Goal: Book appointment/travel/reservation

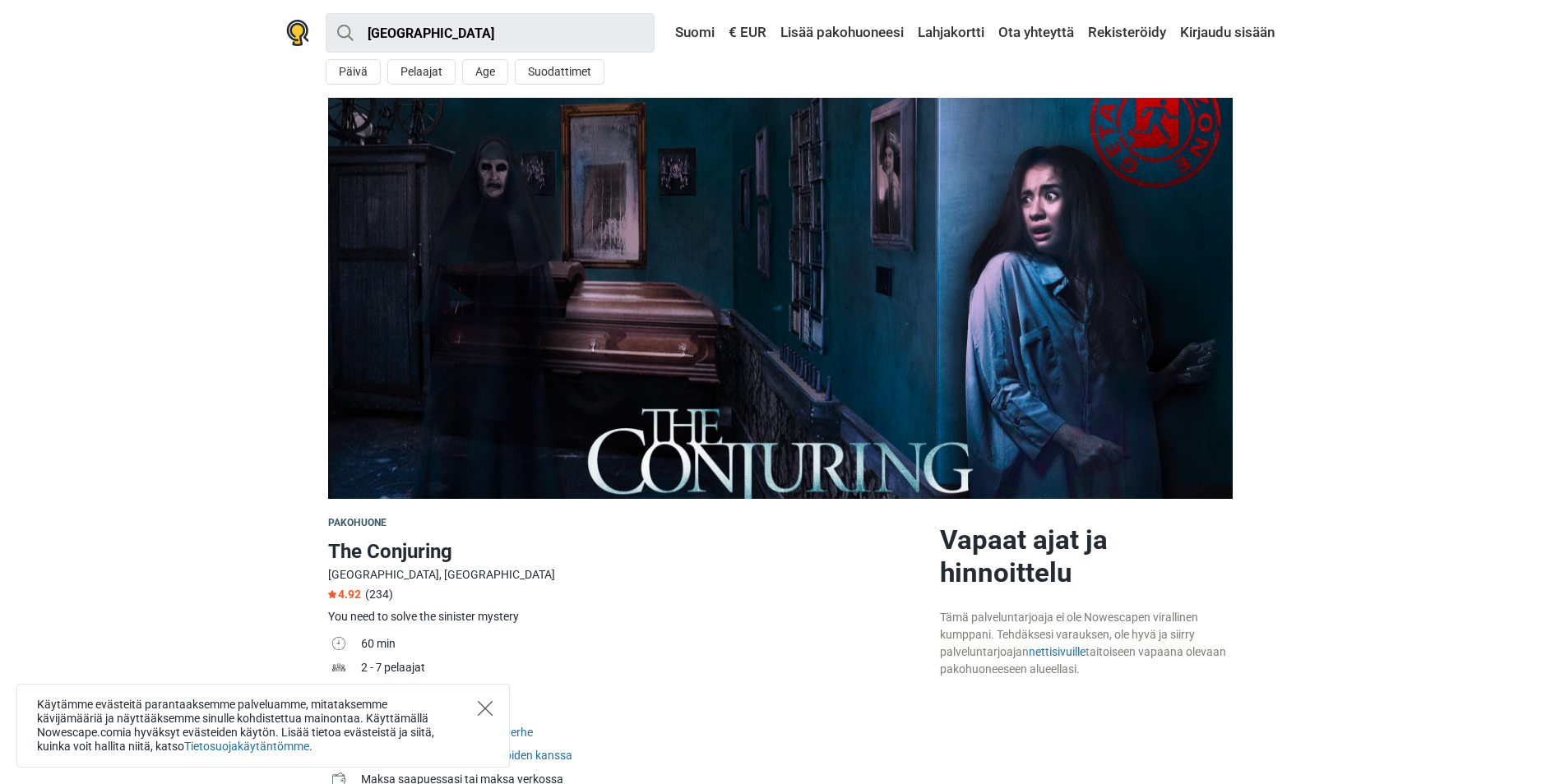
click at [491, 701] on icon "Close" at bounding box center [485, 708] width 15 height 15
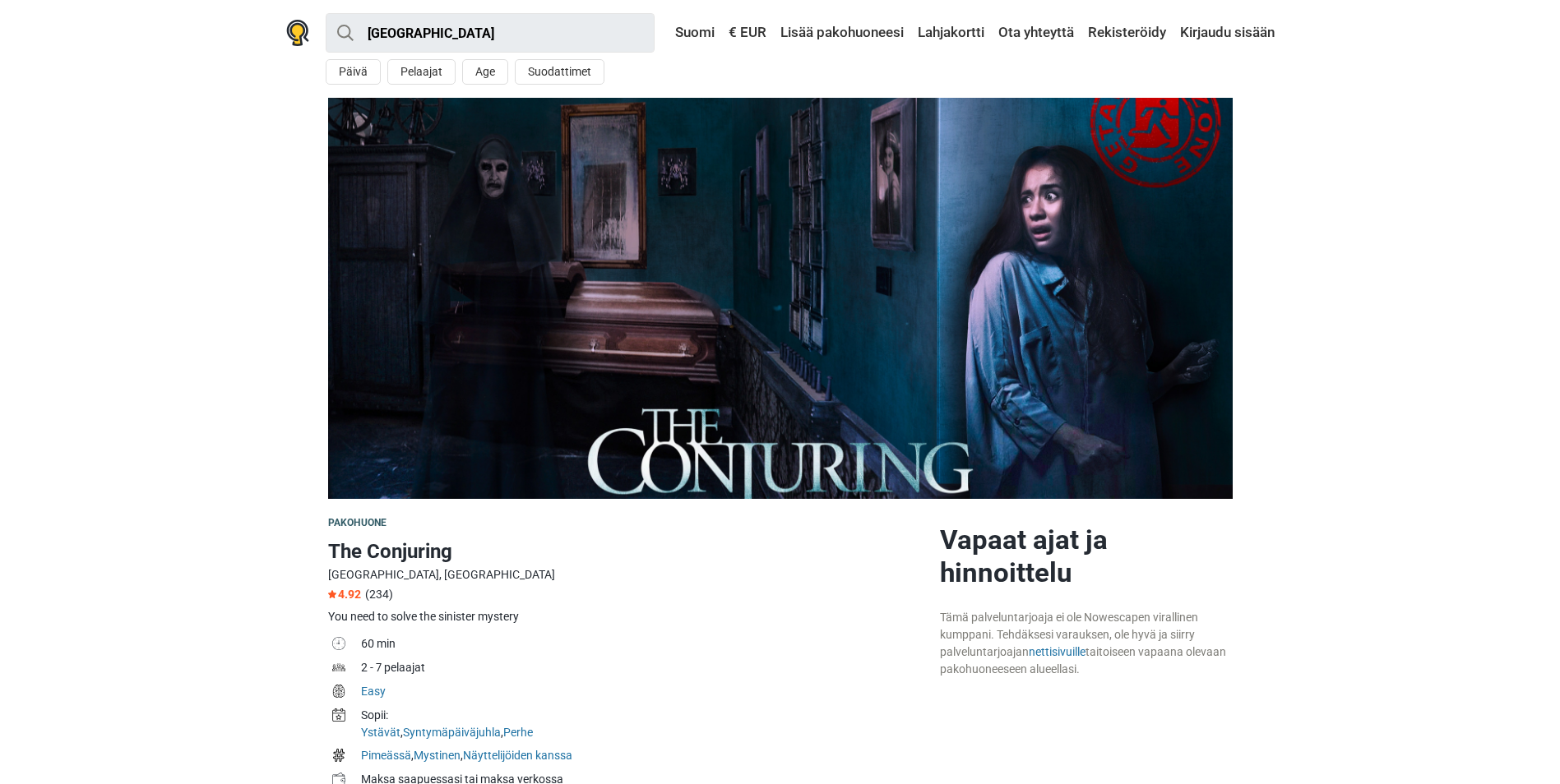
click at [201, 467] on section at bounding box center [780, 298] width 1560 height 401
click at [222, 491] on section at bounding box center [780, 298] width 1560 height 401
click at [194, 299] on section at bounding box center [780, 298] width 1560 height 401
drag, startPoint x: 229, startPoint y: 417, endPoint x: 176, endPoint y: 306, distance: 123.0
click at [176, 306] on section at bounding box center [780, 298] width 1560 height 401
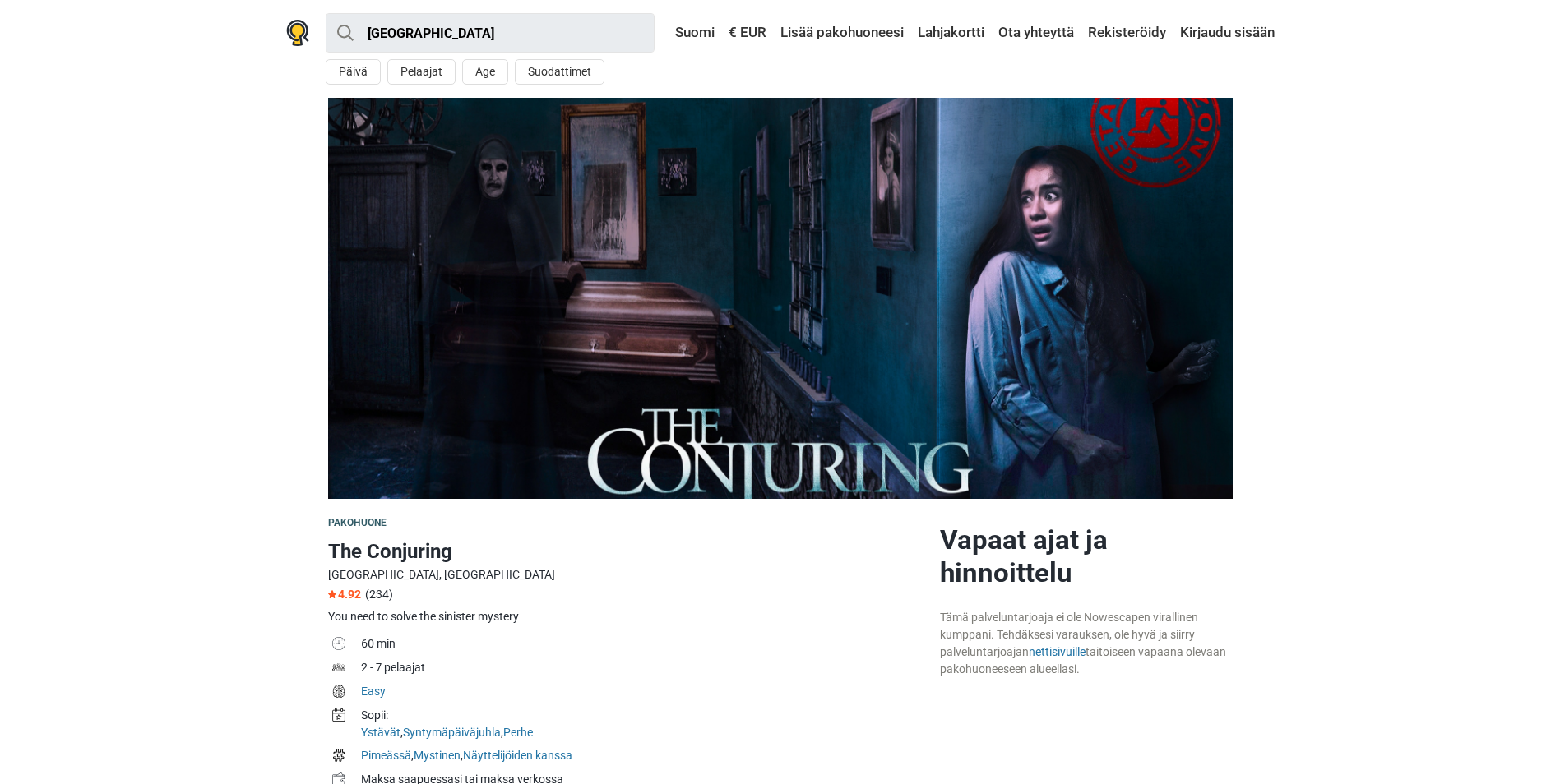
click at [236, 412] on section at bounding box center [780, 298] width 1560 height 401
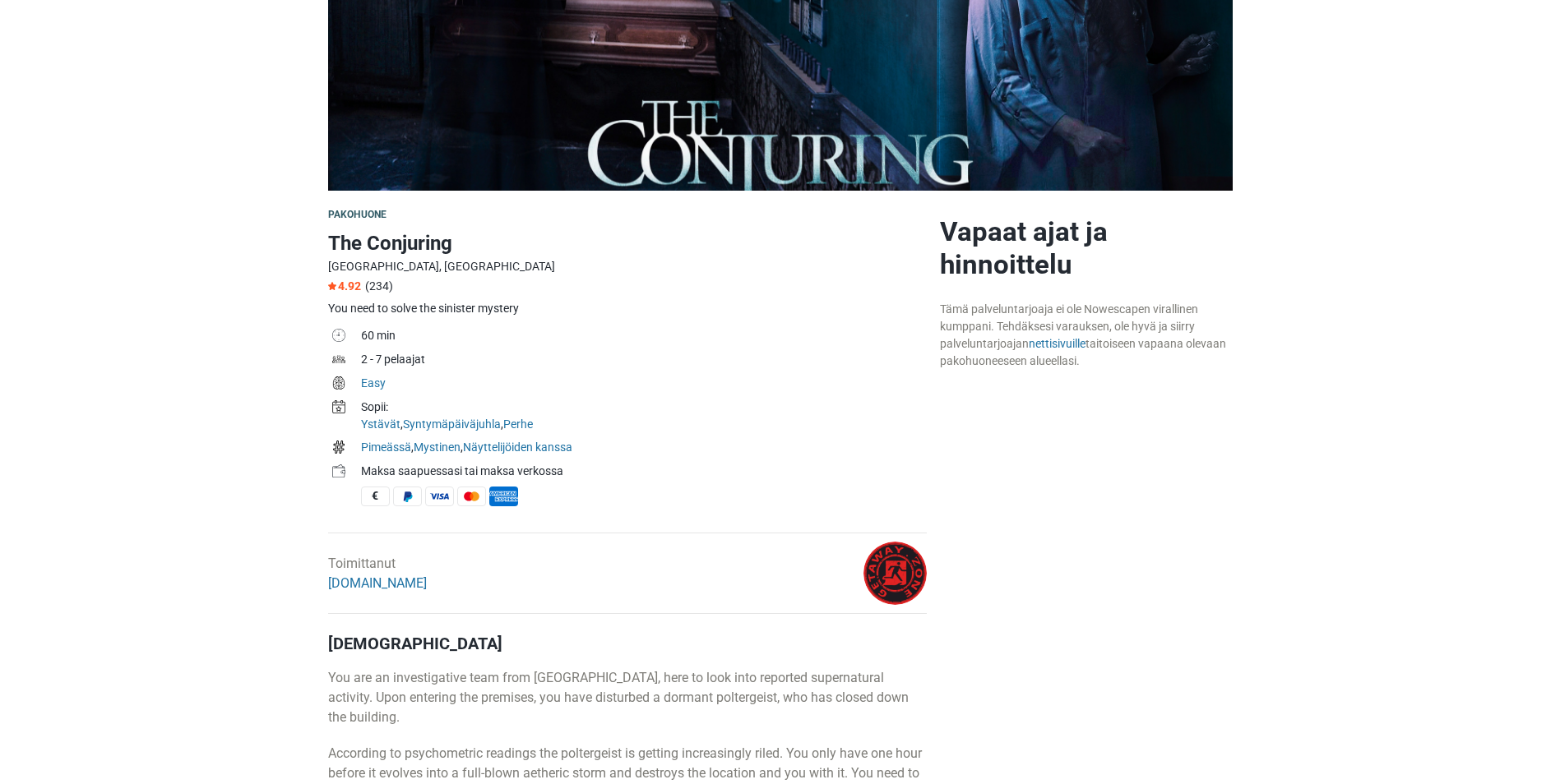
scroll to position [247, 0]
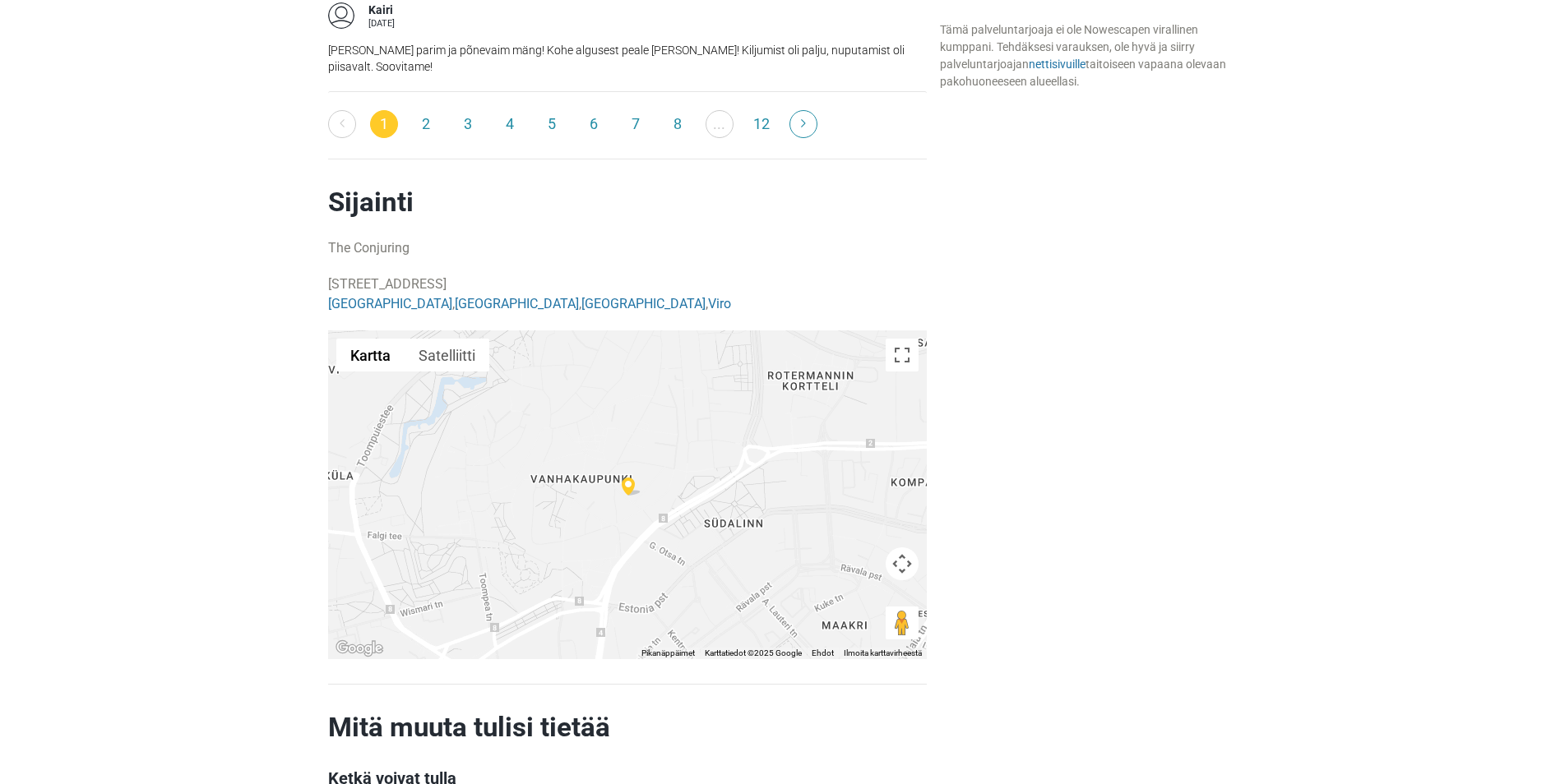
scroll to position [3042, 0]
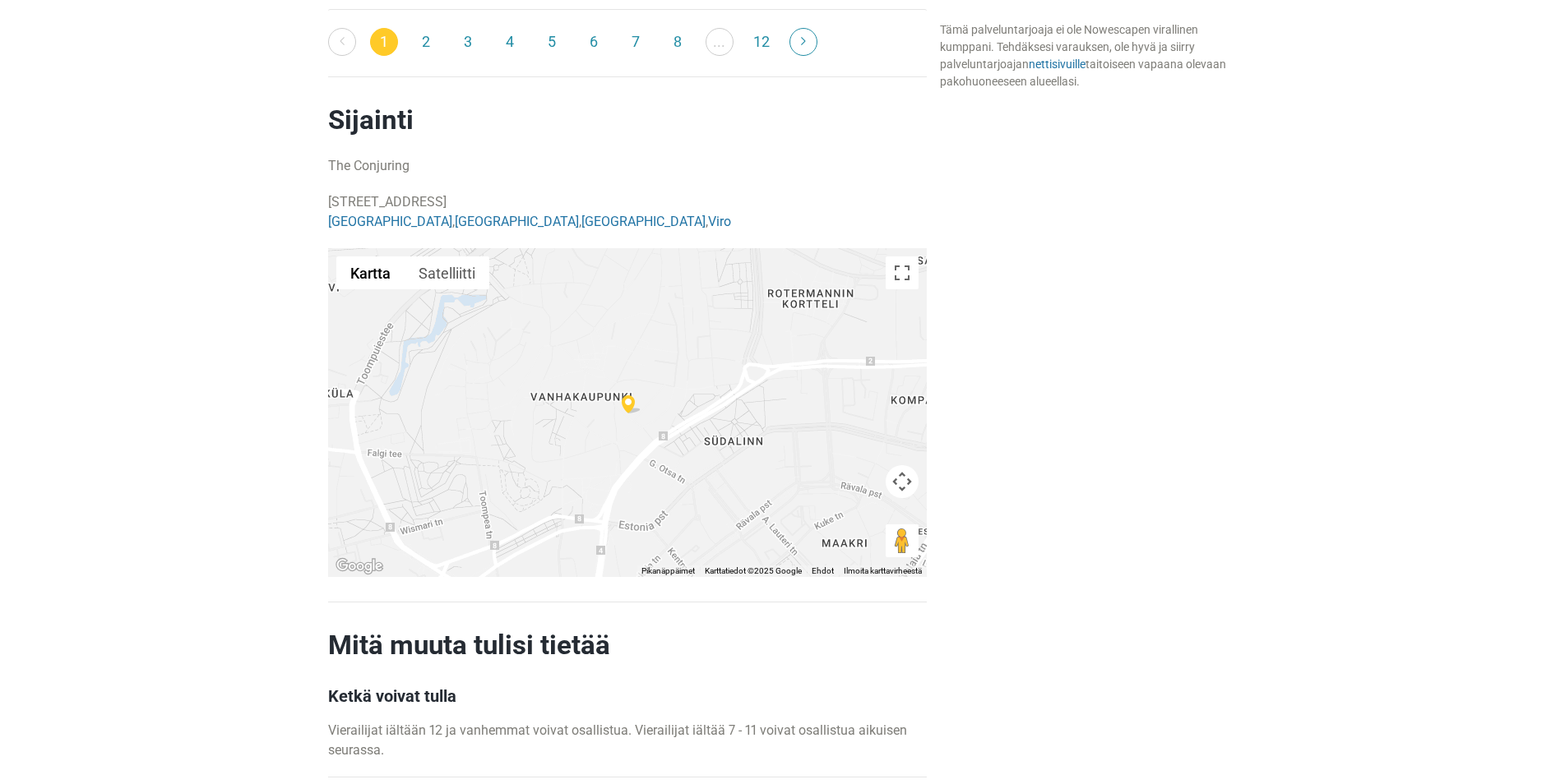
drag, startPoint x: 326, startPoint y: 182, endPoint x: 539, endPoint y: 190, distance: 213.2
copy p "[STREET_ADDRESS]"
drag, startPoint x: 1010, startPoint y: 324, endPoint x: 1007, endPoint y: 291, distance: 33.1
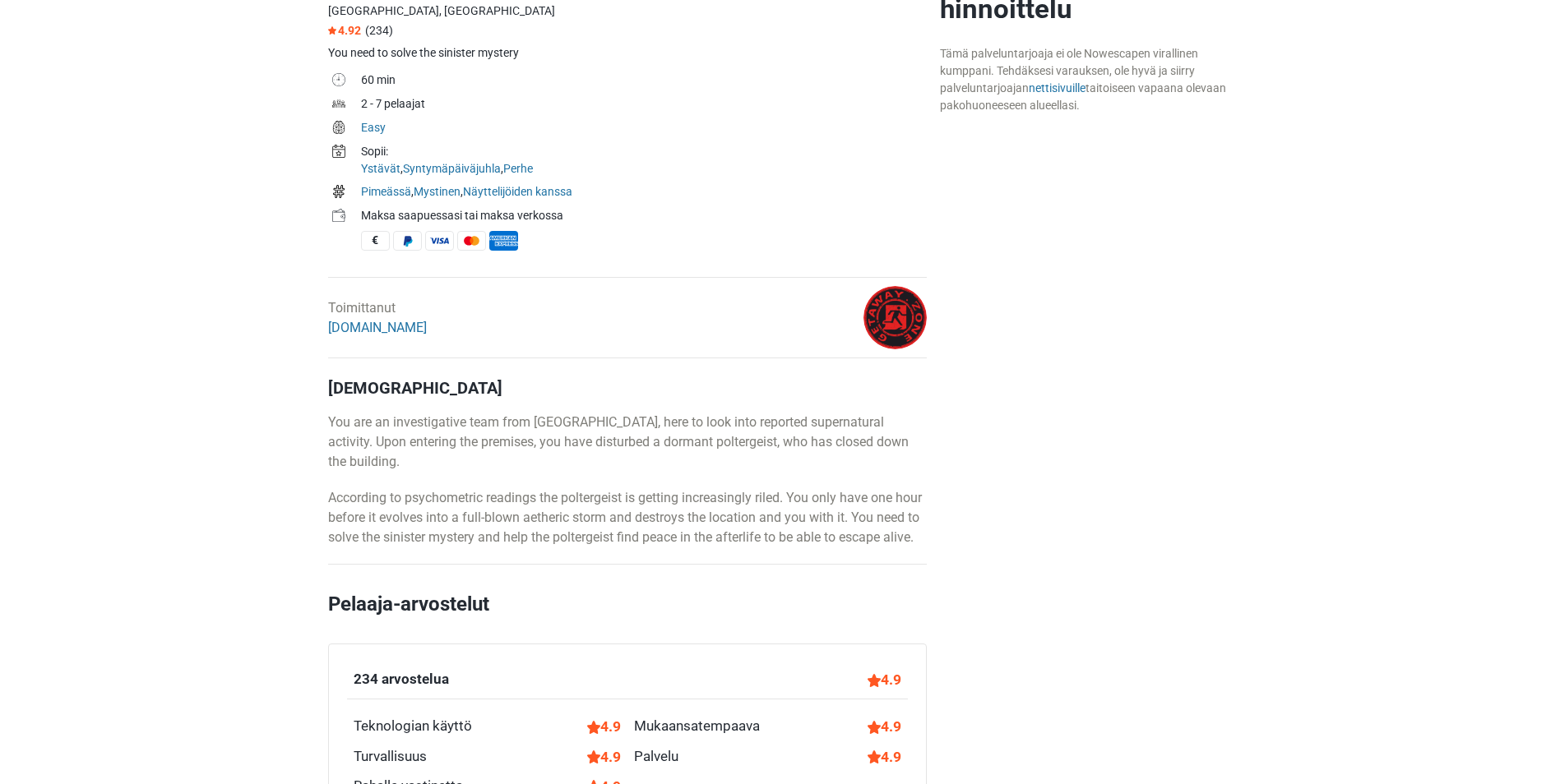
scroll to position [576, 0]
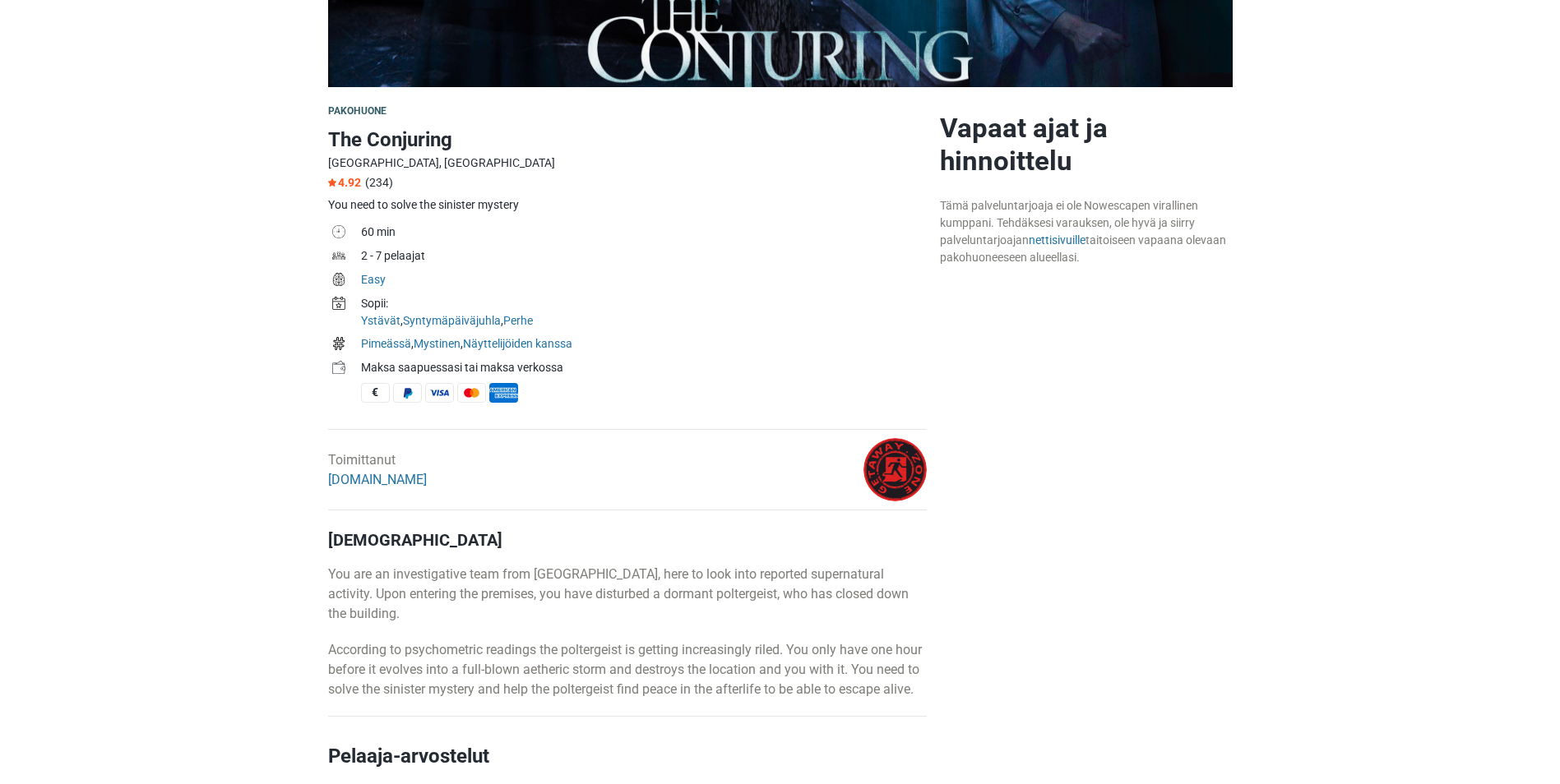
scroll to position [411, 0]
click at [389, 480] on link "[DOMAIN_NAME]" at bounding box center [377, 481] width 99 height 16
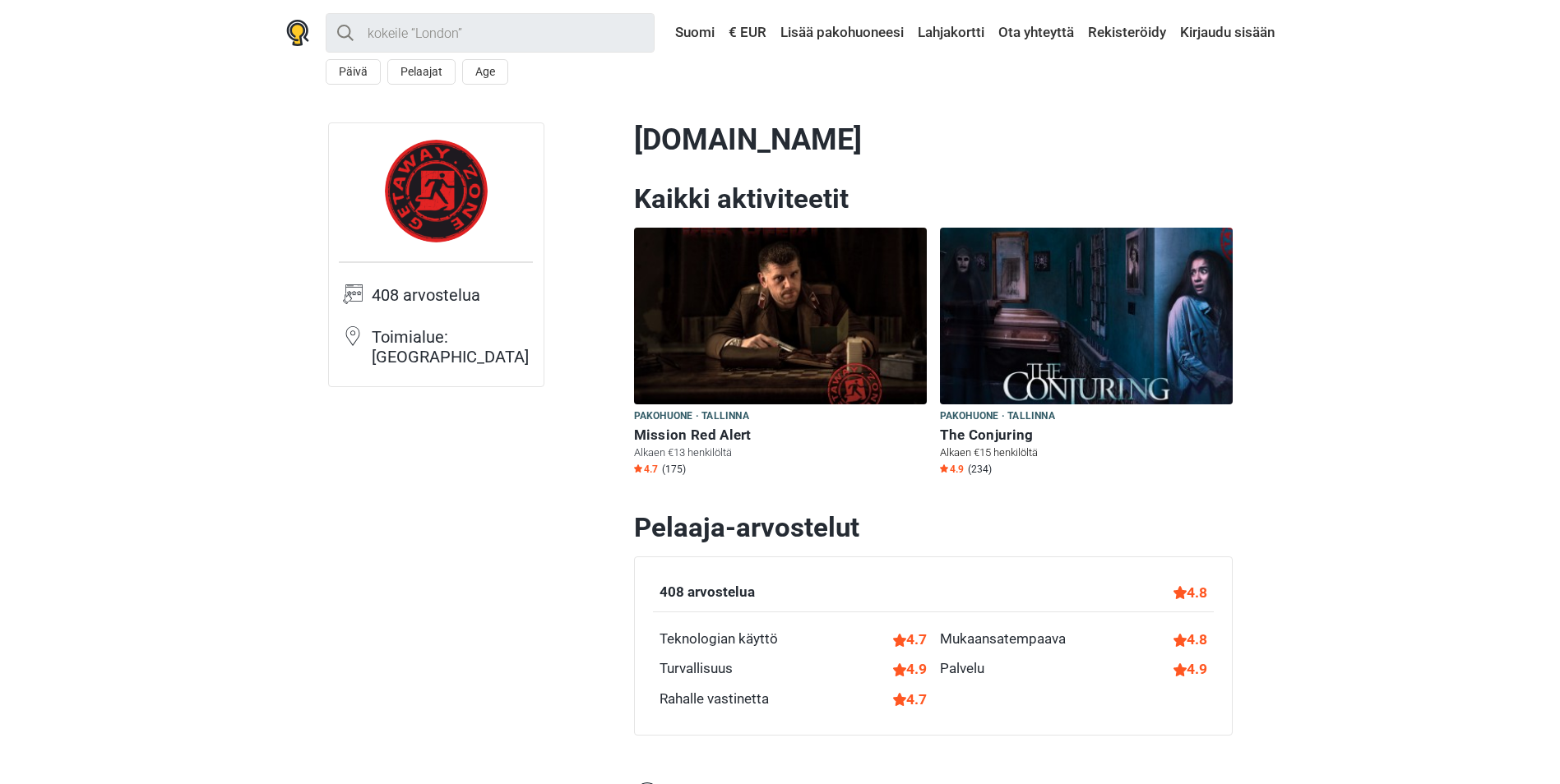
click at [1109, 310] on img at bounding box center [1086, 316] width 293 height 177
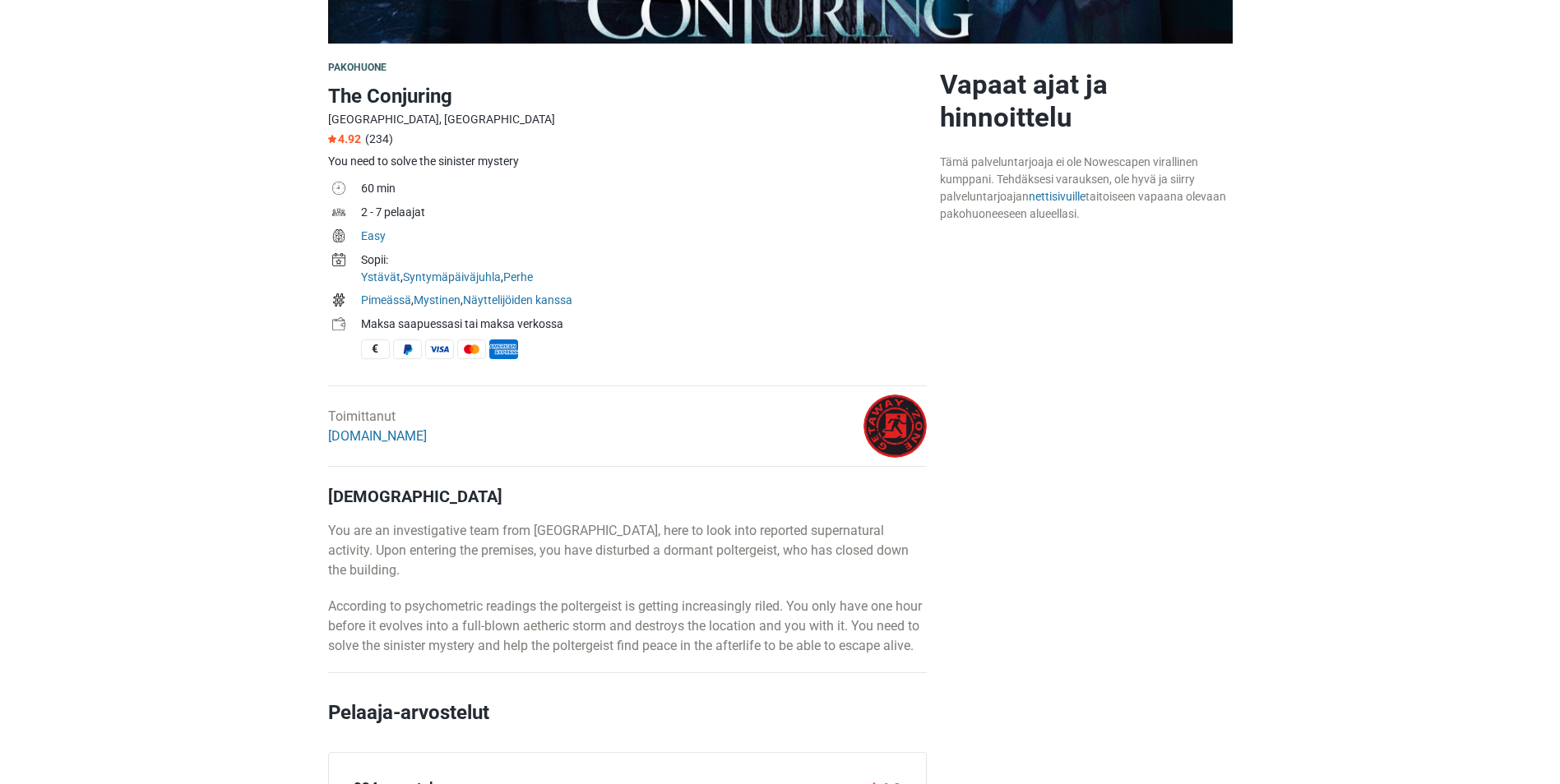
scroll to position [494, 0]
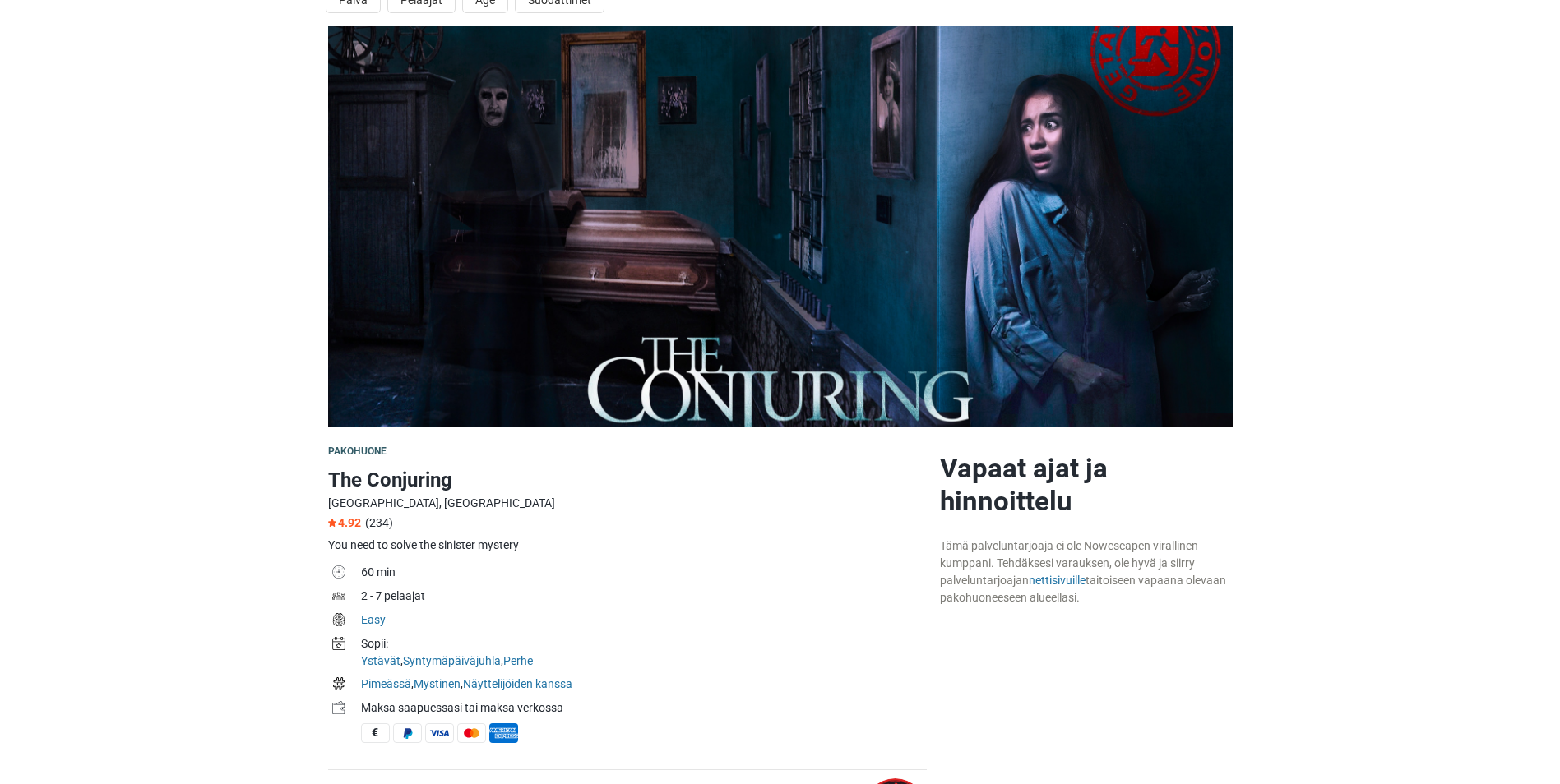
scroll to position [0, 0]
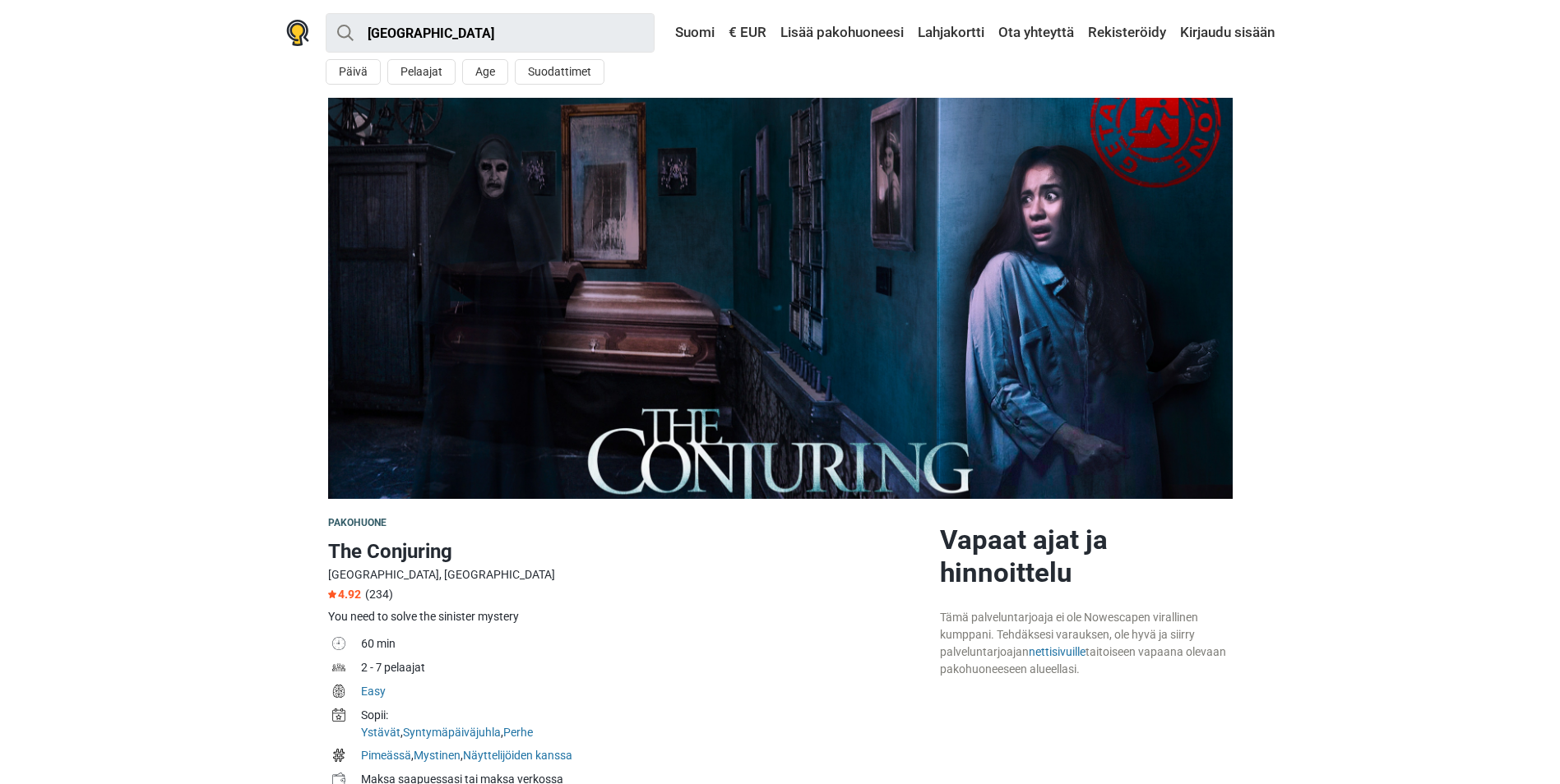
click at [1351, 143] on section at bounding box center [780, 298] width 1560 height 401
click at [1315, 271] on section at bounding box center [780, 298] width 1560 height 401
